Goal: Entertainment & Leisure: Consume media (video, audio)

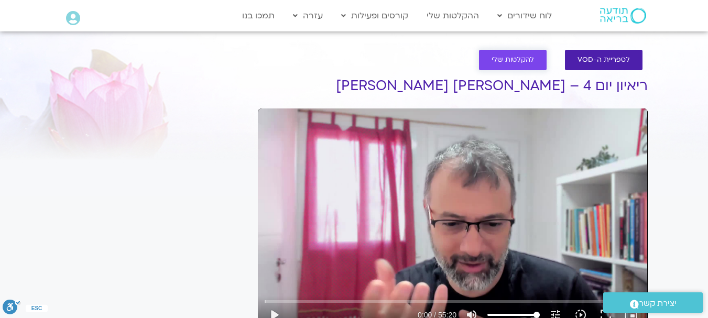
click at [521, 53] on link "להקלטות שלי" at bounding box center [513, 60] width 68 height 20
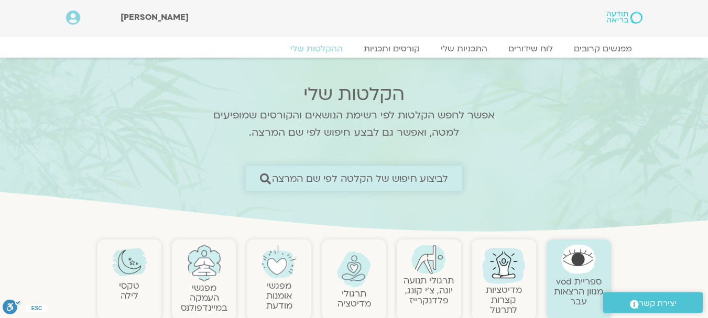
click at [291, 179] on span "לביצוע חיפוש של הקלטה לפי שם המרצה" at bounding box center [360, 178] width 176 height 11
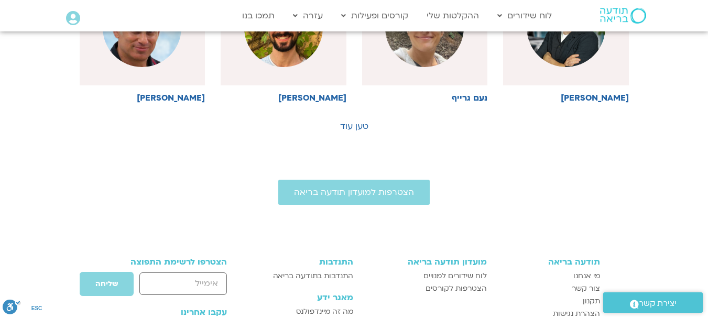
scroll to position [698, 0]
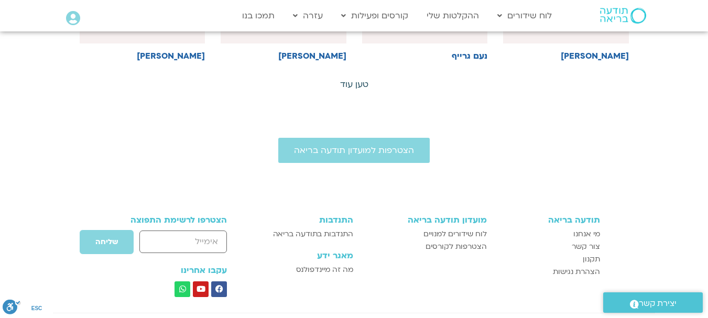
click at [346, 83] on link "טען עוד" at bounding box center [354, 85] width 28 height 12
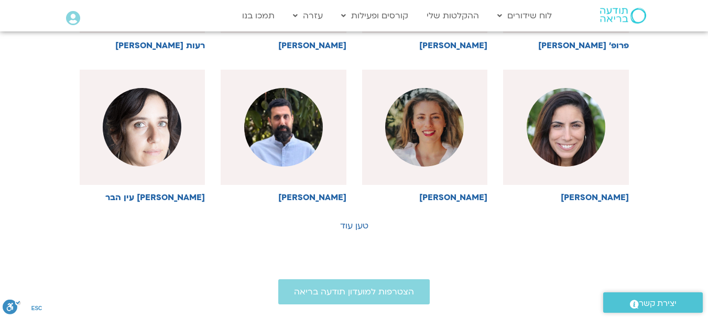
scroll to position [1054, 0]
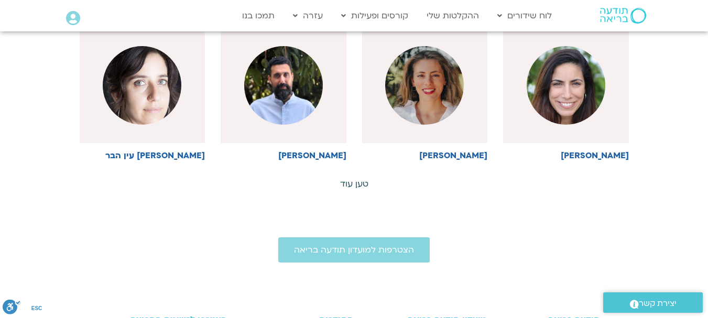
click at [356, 185] on link "טען עוד" at bounding box center [354, 184] width 28 height 12
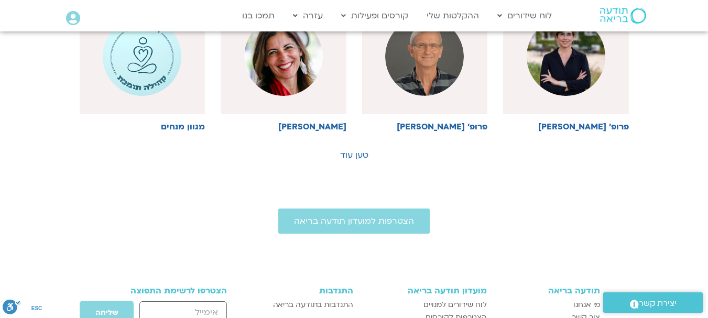
scroll to position [1634, 0]
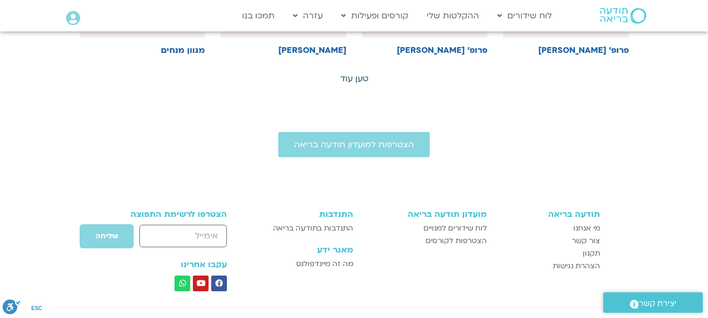
click at [350, 73] on link "טען עוד" at bounding box center [354, 79] width 28 height 12
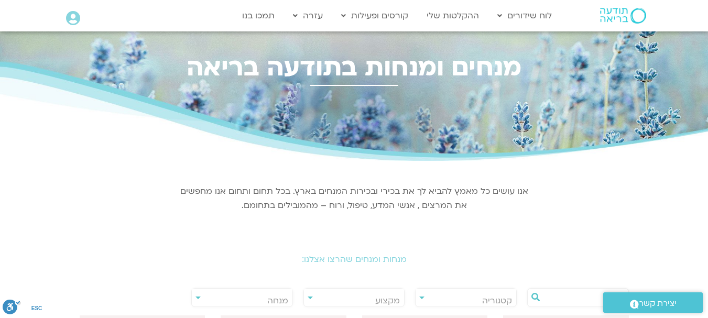
scroll to position [0, 0]
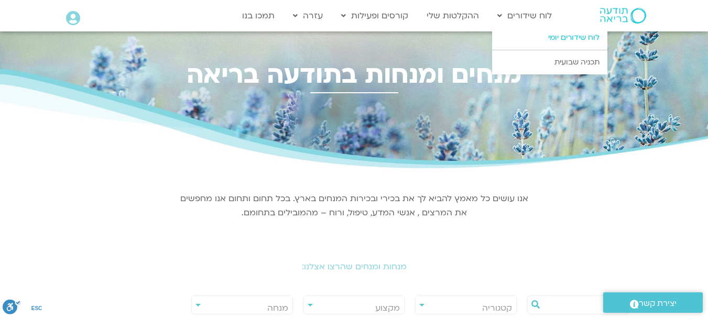
click at [547, 35] on link "לוח שידורים יומי" at bounding box center [549, 38] width 115 height 24
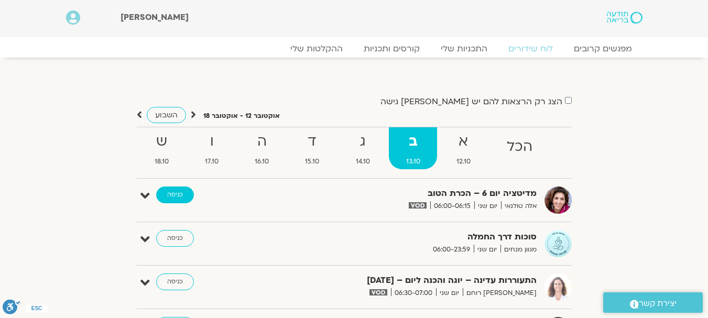
click at [177, 202] on link "כניסה" at bounding box center [175, 194] width 38 height 17
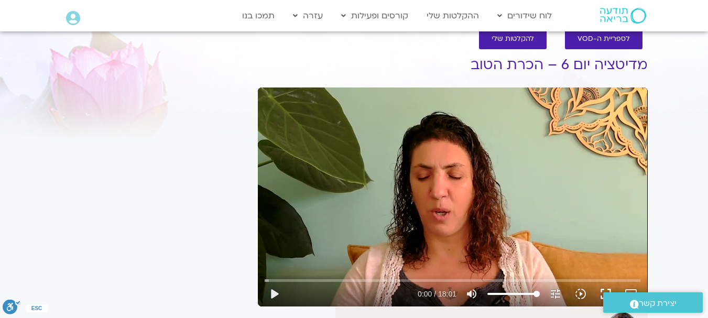
scroll to position [98, 0]
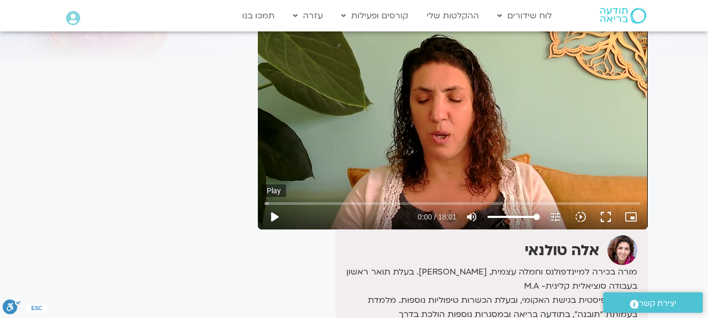
click at [271, 212] on button "play_arrow" at bounding box center [273, 216] width 25 height 25
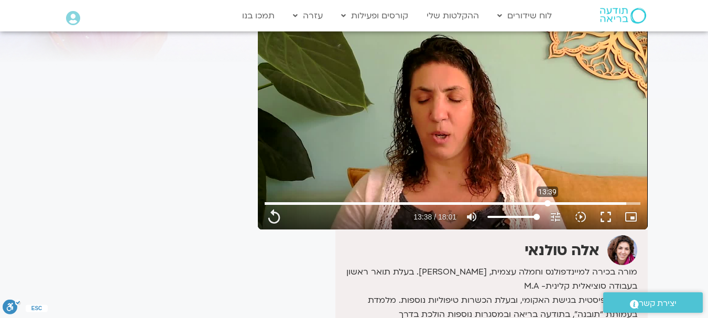
click at [547, 201] on input "Seek" at bounding box center [451, 203] width 375 height 6
click at [272, 212] on button "play_arrow" at bounding box center [273, 216] width 25 height 25
click at [519, 201] on input "Seek" at bounding box center [451, 203] width 375 height 6
click at [275, 209] on button "pause" at bounding box center [273, 216] width 25 height 25
click at [271, 211] on button "play_arrow" at bounding box center [273, 216] width 25 height 25
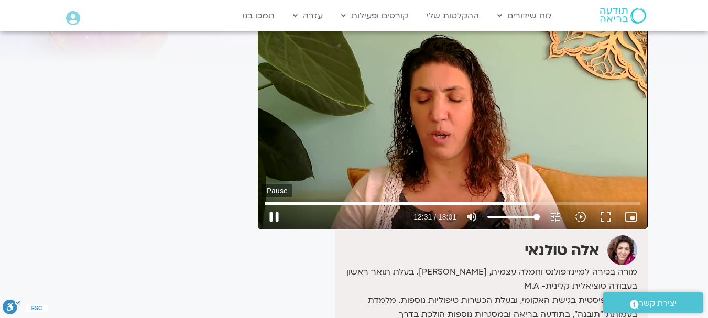
click at [272, 215] on button "pause" at bounding box center [273, 216] width 25 height 25
click at [479, 201] on input "Seek" at bounding box center [451, 203] width 375 height 6
click at [272, 201] on input "Seek" at bounding box center [451, 203] width 375 height 6
click at [273, 214] on button "play_arrow" at bounding box center [273, 216] width 25 height 25
click at [323, 200] on input "Seek" at bounding box center [451, 203] width 375 height 6
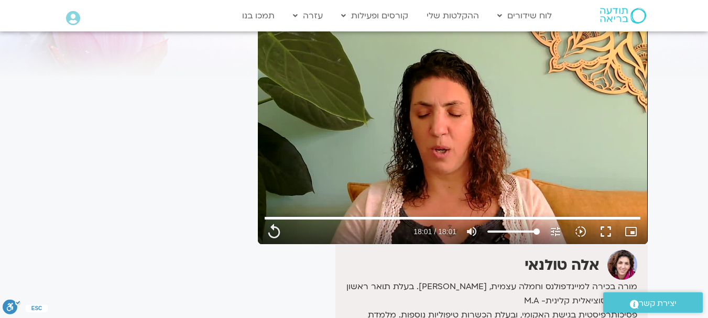
scroll to position [0, 0]
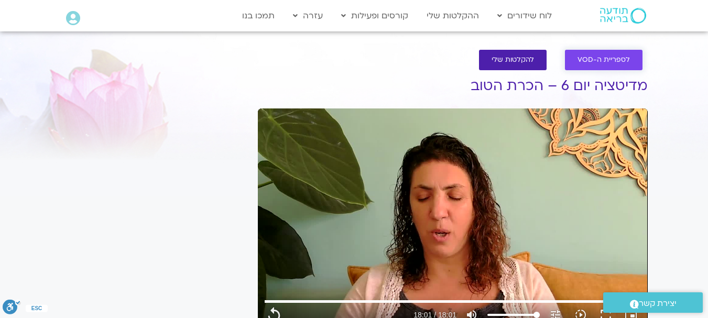
click at [595, 53] on link "לספריית ה-VOD" at bounding box center [604, 60] width 78 height 20
type input "1081.16"
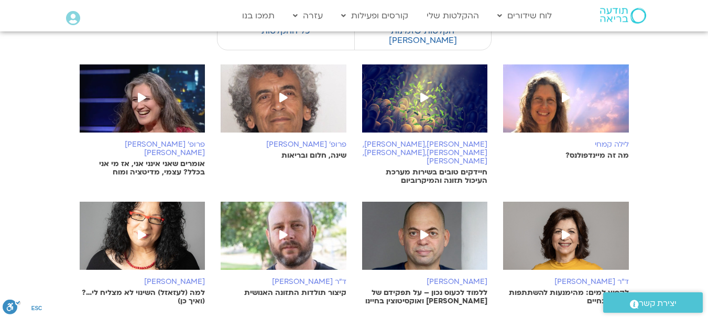
scroll to position [209, 0]
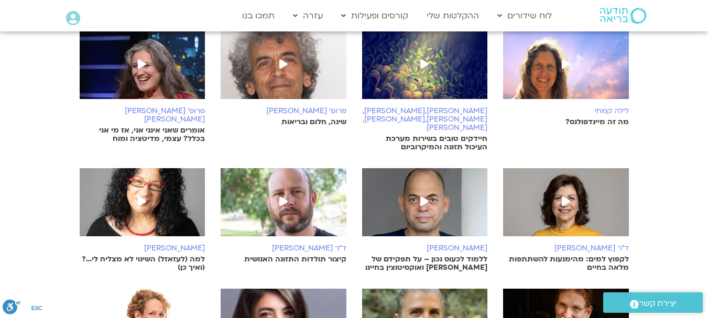
click at [422, 196] on icon at bounding box center [424, 200] width 8 height 9
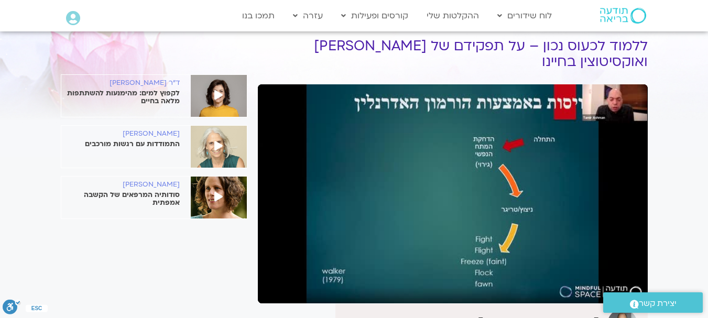
scroll to position [42, 0]
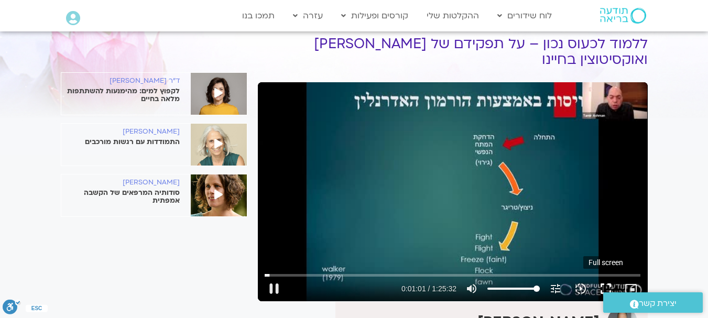
click at [603, 276] on button "fullscreen" at bounding box center [605, 288] width 25 height 25
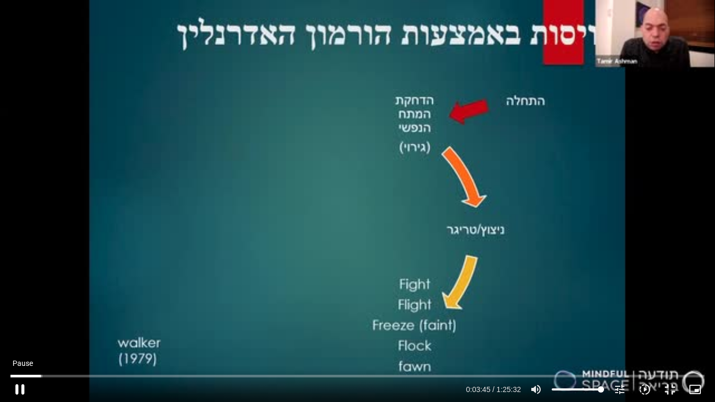
click at [18, 384] on button "pause" at bounding box center [19, 389] width 25 height 25
click at [23, 381] on button "play_arrow" at bounding box center [19, 389] width 25 height 25
click at [136, 374] on input "Seek" at bounding box center [357, 376] width 695 height 6
click at [673, 384] on button "fullscreen_exit" at bounding box center [670, 389] width 25 height 25
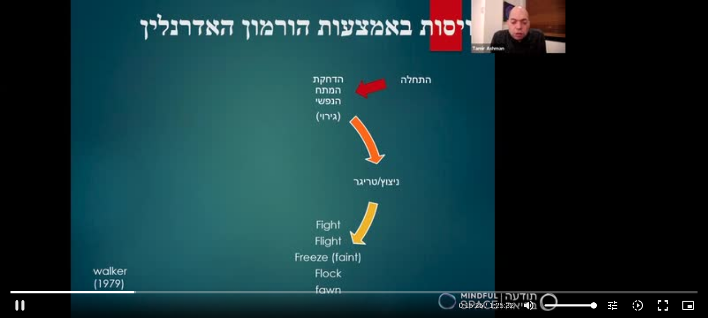
type input "925.751583"
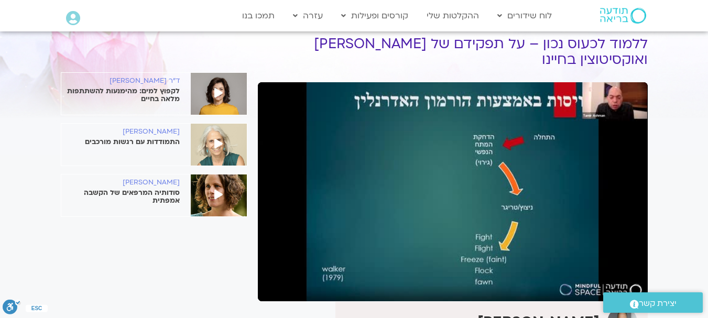
click at [167, 84] on h6 "ד"ר [PERSON_NAME]" at bounding box center [120, 81] width 118 height 8
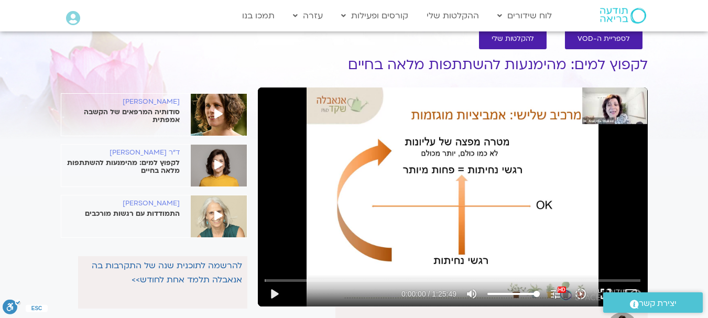
scroll to position [70, 0]
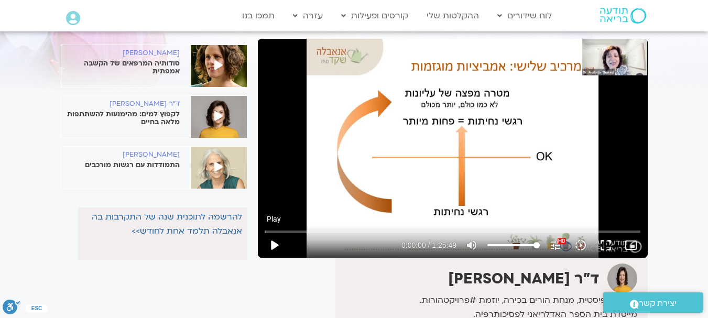
click at [273, 241] on button "play_arrow" at bounding box center [273, 245] width 25 height 25
click at [604, 240] on button "fullscreen" at bounding box center [605, 245] width 25 height 25
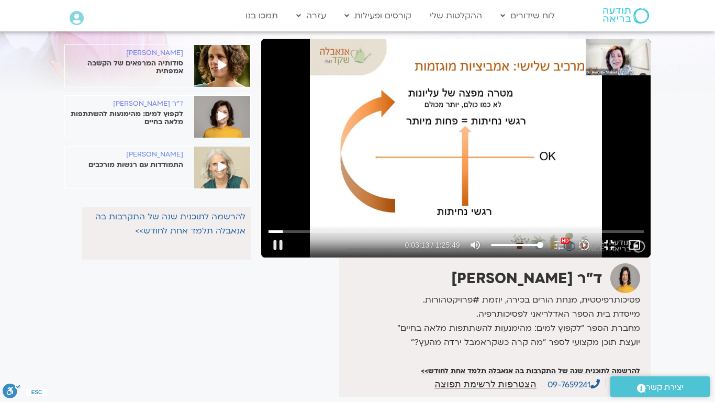
type input "193.215668"
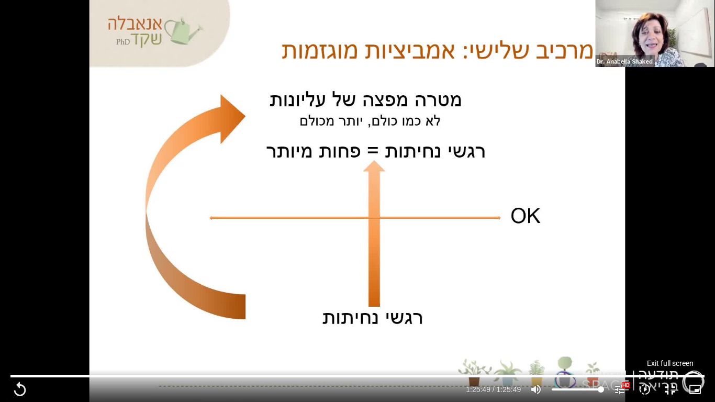
click at [668, 317] on button "fullscreen_exit" at bounding box center [670, 389] width 25 height 25
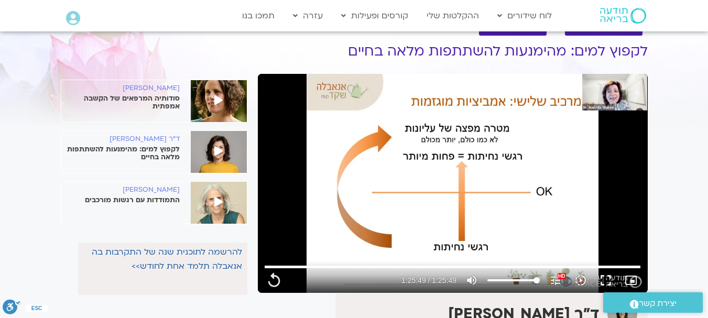
scroll to position [0, 0]
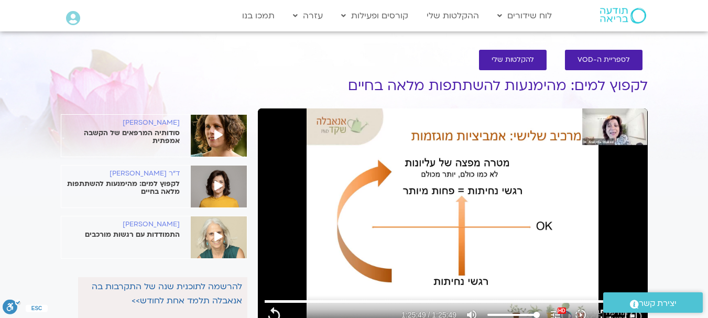
type input "5149.84"
